Goal: Use online tool/utility: Utilize a website feature to perform a specific function

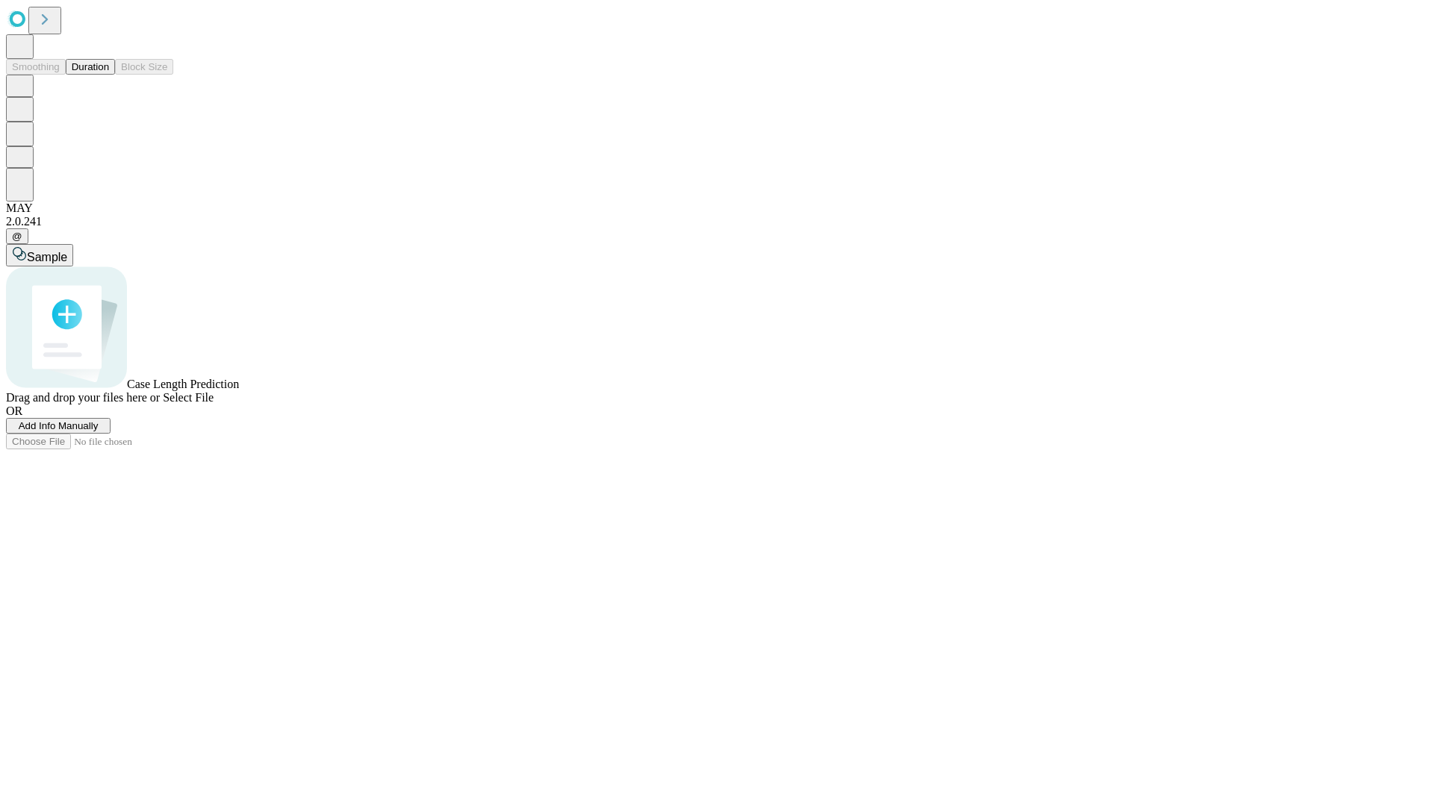
click at [109, 75] on button "Duration" at bounding box center [90, 67] width 49 height 16
click at [99, 432] on span "Add Info Manually" at bounding box center [59, 425] width 80 height 11
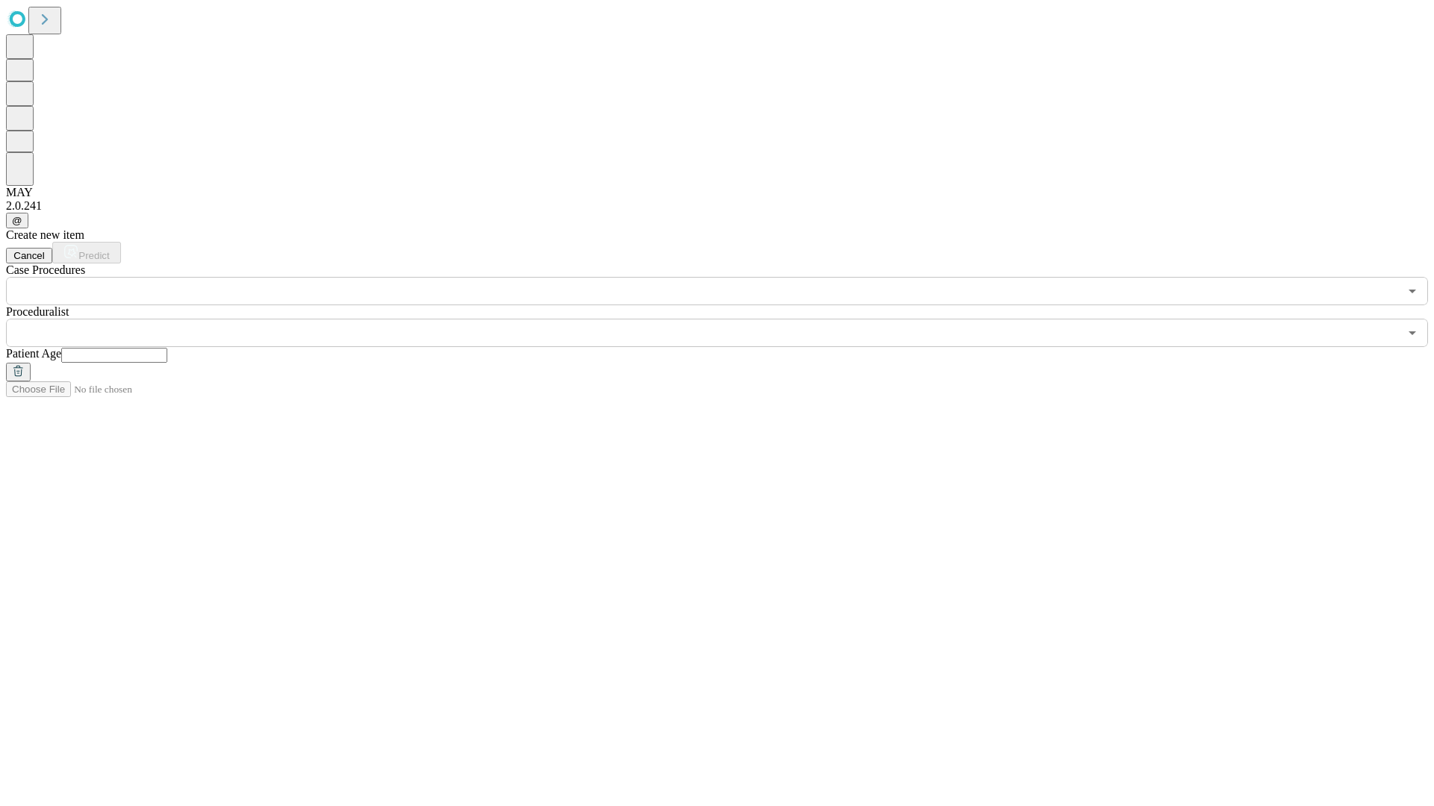
click at [167, 348] on input "text" at bounding box center [114, 355] width 106 height 15
type input "**"
click at [727, 319] on input "text" at bounding box center [702, 333] width 1393 height 28
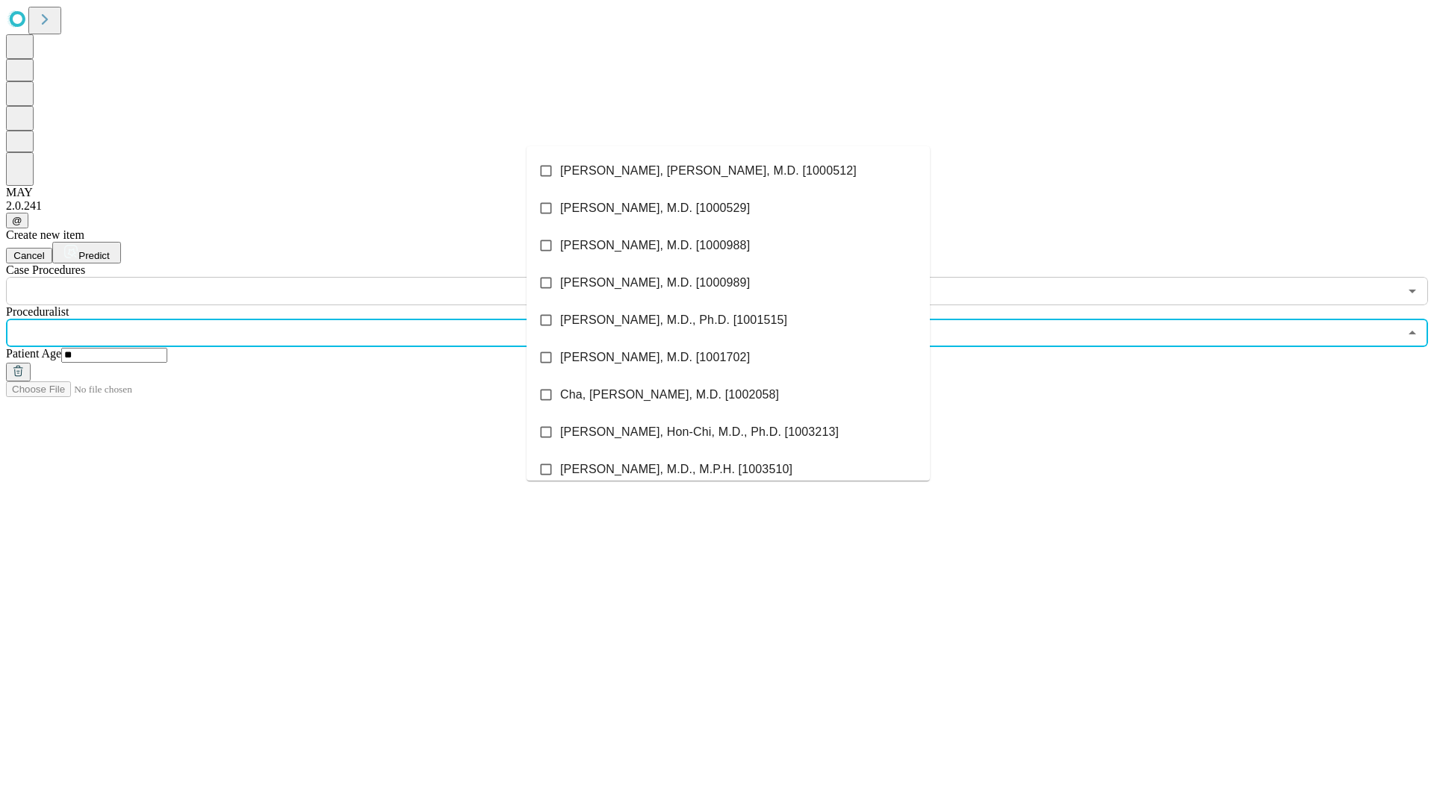
click at [728, 171] on li "[PERSON_NAME], [PERSON_NAME], M.D. [1000512]" at bounding box center [727, 170] width 403 height 37
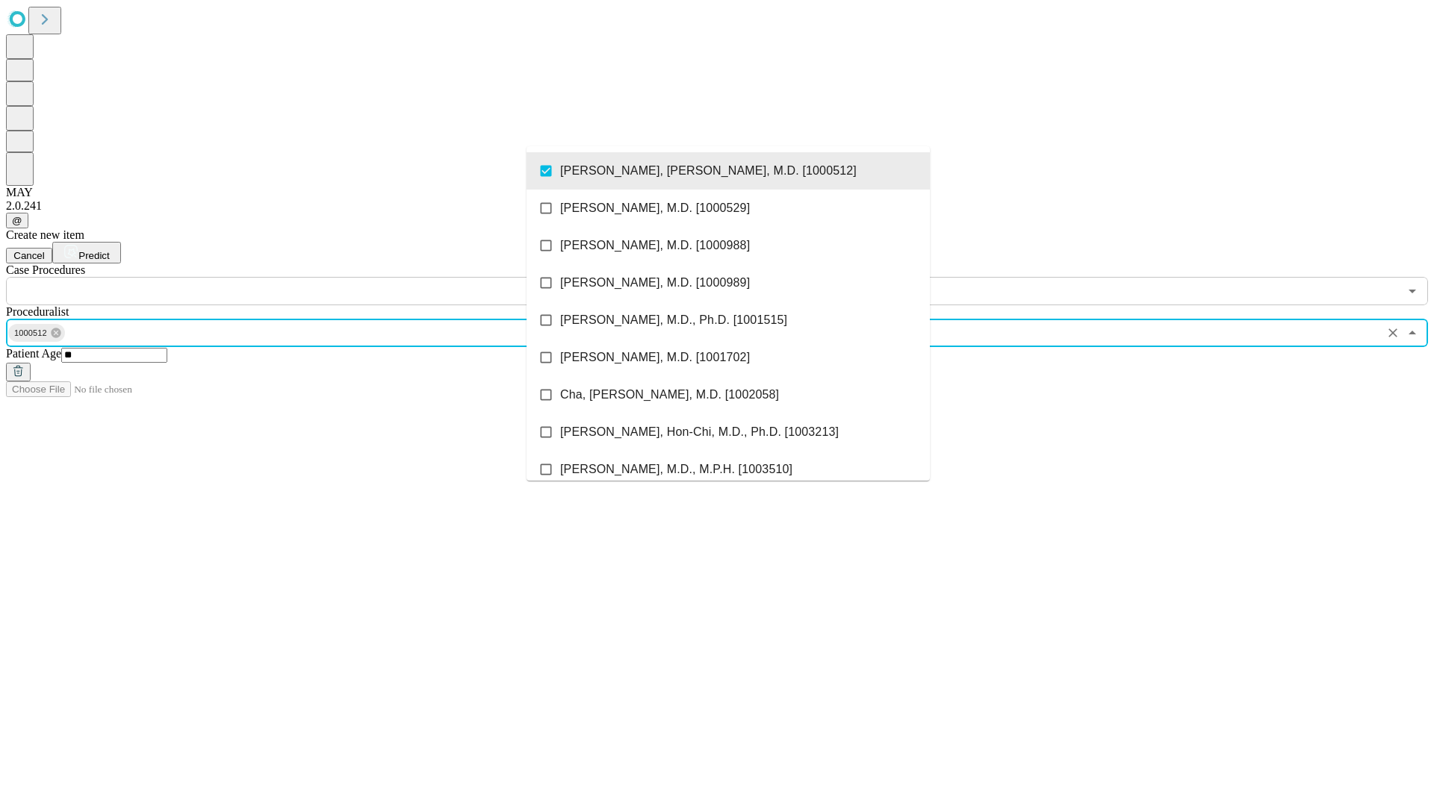
click at [314, 277] on input "text" at bounding box center [702, 291] width 1393 height 28
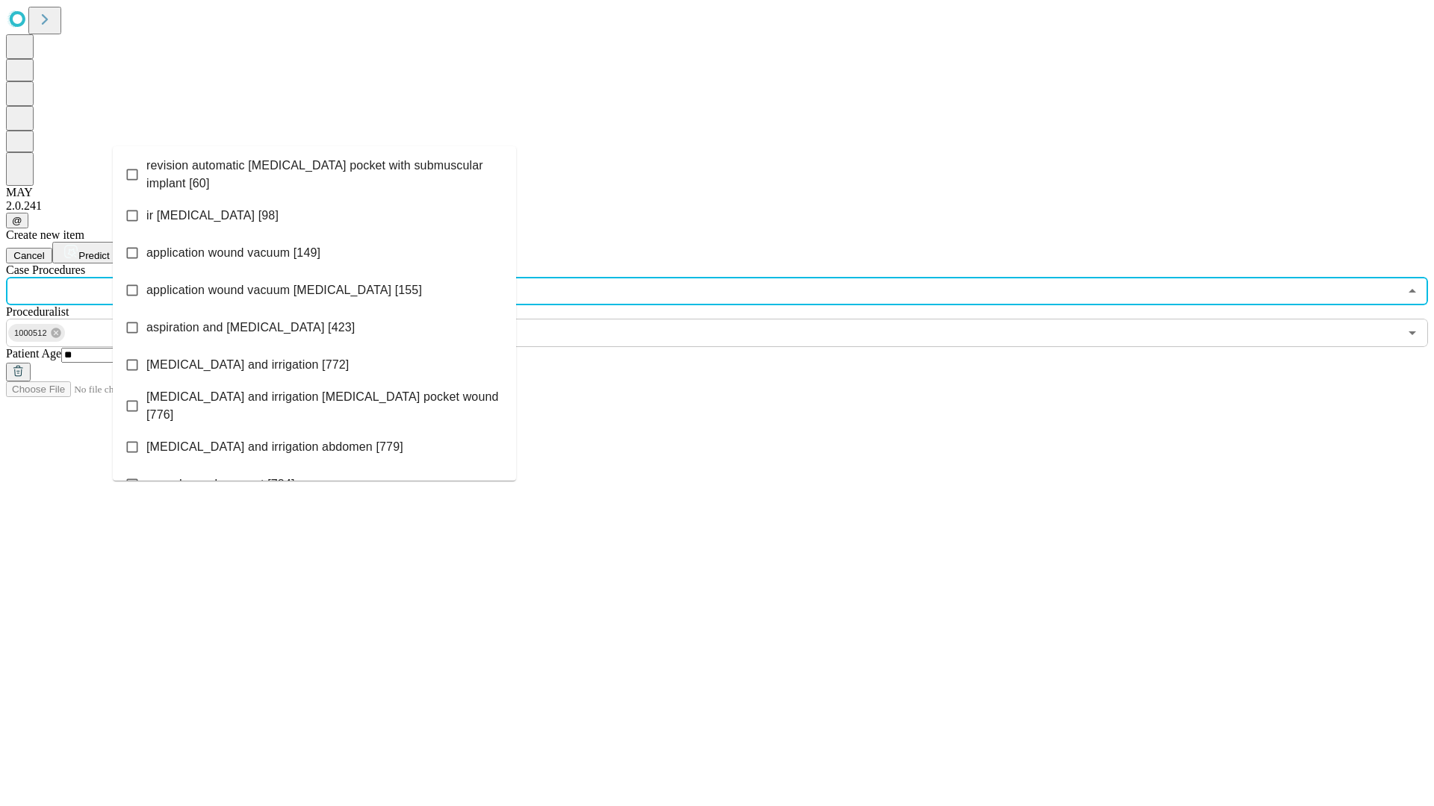
click at [314, 171] on span "revision automatic [MEDICAL_DATA] pocket with submuscular implant [60]" at bounding box center [325, 175] width 358 height 36
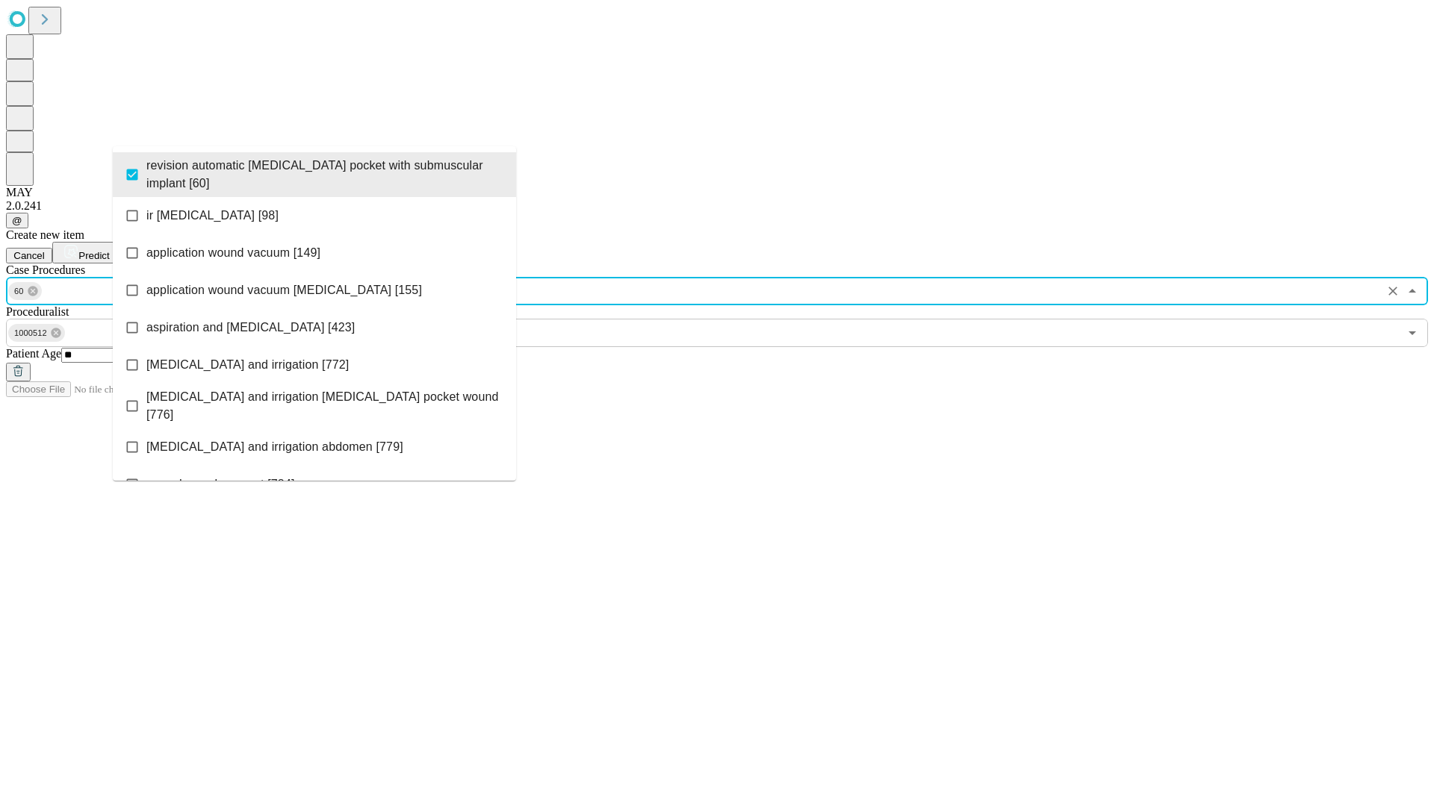
click at [109, 250] on span "Predict" at bounding box center [93, 255] width 31 height 11
